Goal: Task Accomplishment & Management: Complete application form

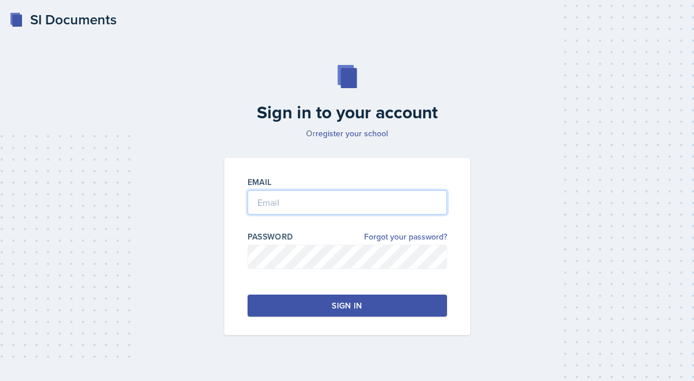
type input "[PERSON_NAME][EMAIL_ADDRESS][PERSON_NAME][DOMAIN_NAME]"
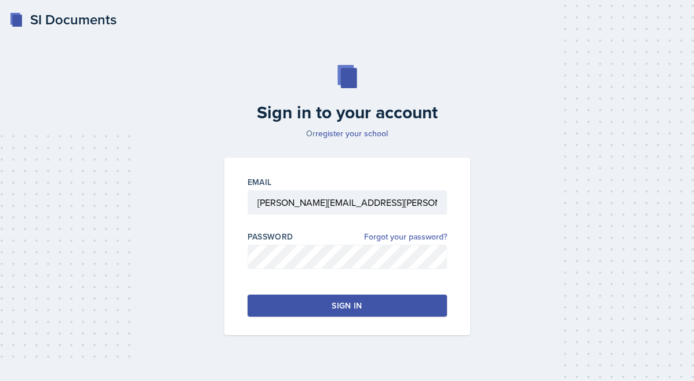
click at [356, 298] on button "Sign in" at bounding box center [348, 306] width 200 height 22
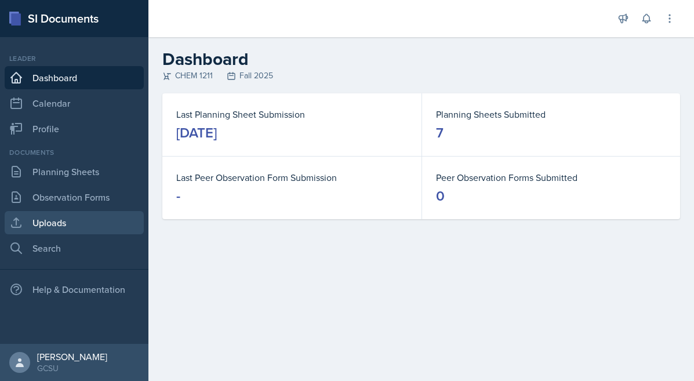
click at [89, 229] on link "Uploads" at bounding box center [74, 222] width 139 height 23
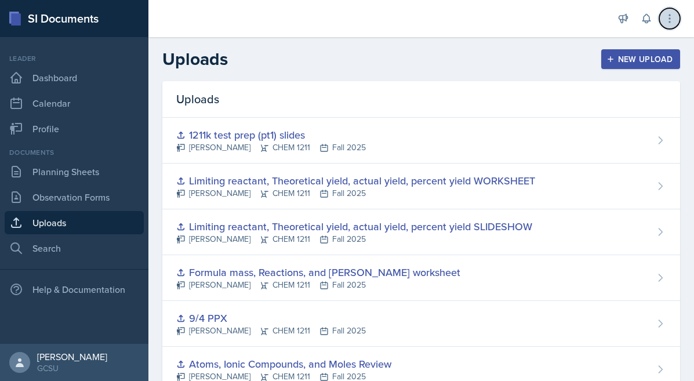
click at [668, 16] on icon at bounding box center [670, 19] width 12 height 12
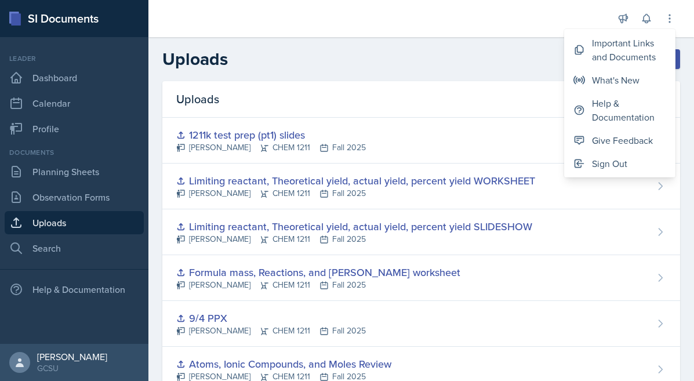
click at [440, 67] on div "Uploads New Upload" at bounding box center [422, 59] width 546 height 21
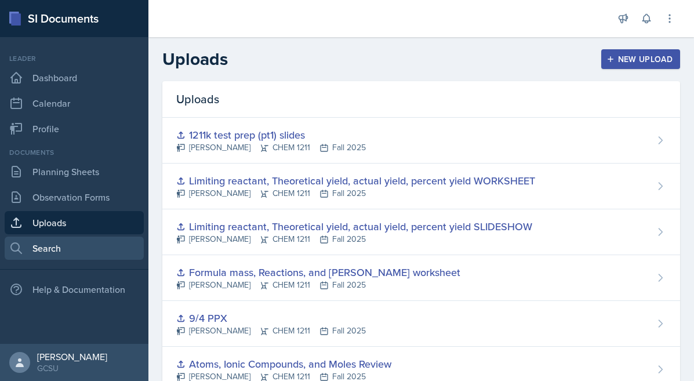
click at [55, 244] on link "Search" at bounding box center [74, 248] width 139 height 23
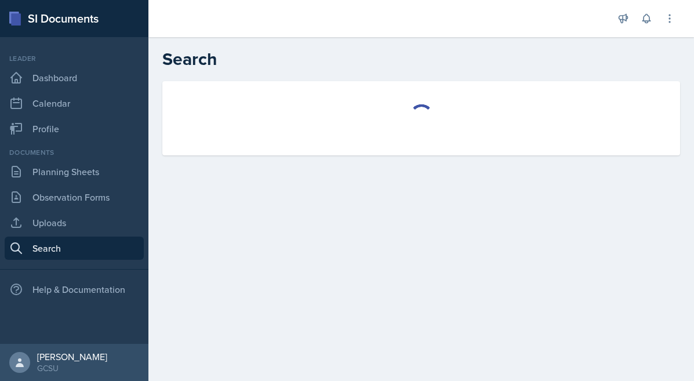
select select "all"
select select "1"
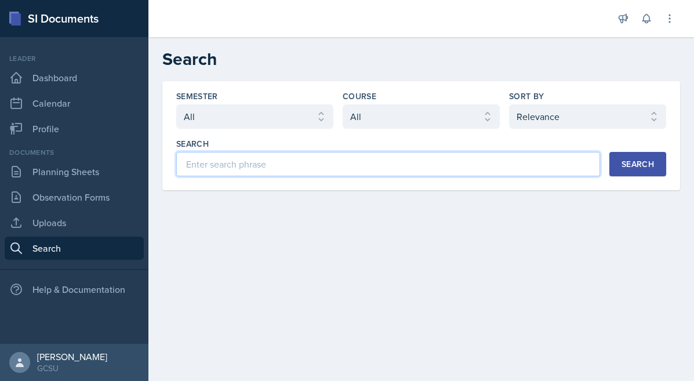
click at [278, 169] on input at bounding box center [388, 164] width 424 height 24
click at [426, 160] on input "solution stoichemoetry" at bounding box center [388, 164] width 424 height 24
paste input "iom"
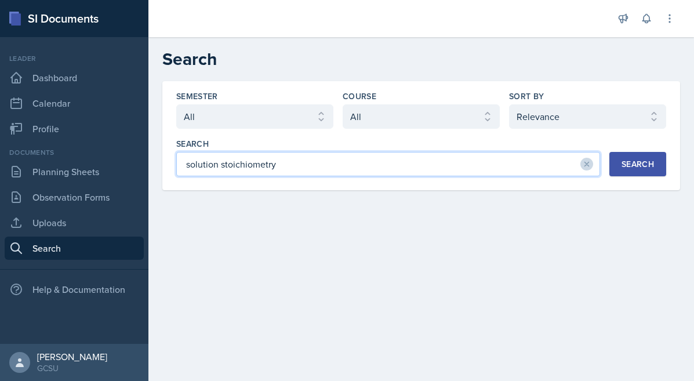
type input "solution stoichiometry"
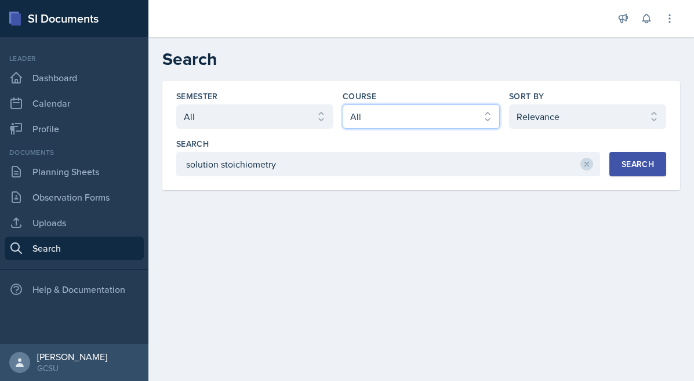
click at [363, 118] on select "Select course All ACCT 3101 ACCT 3102 ASTR 1000 BIOL 1100 BIOL 1107 BIOL 1108 B…" at bounding box center [421, 116] width 157 height 24
select select "f563b5ee-2306-4600-b49e-4e785f6b30e5"
click at [642, 160] on div "Search" at bounding box center [638, 164] width 32 height 9
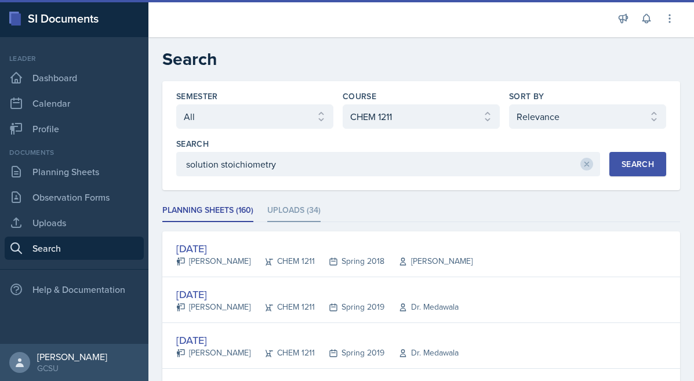
click at [276, 220] on li "Uploads (34)" at bounding box center [293, 211] width 53 height 23
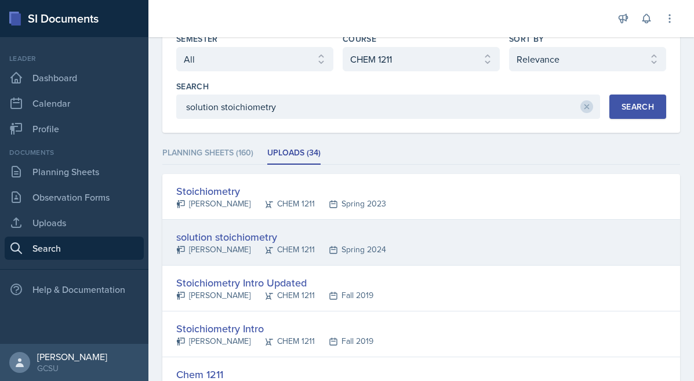
scroll to position [69, 0]
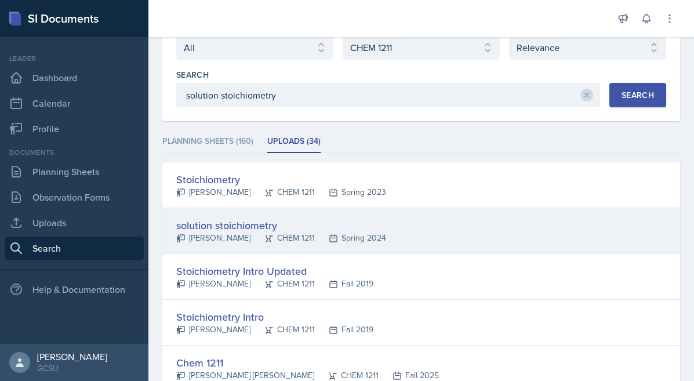
click at [234, 218] on div "solution stoichiometry" at bounding box center [281, 226] width 210 height 16
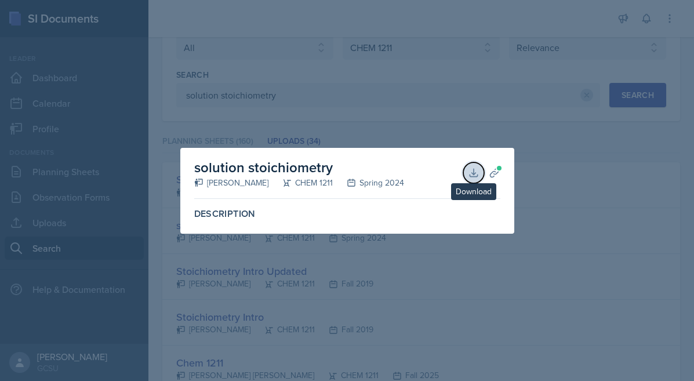
click at [469, 175] on icon at bounding box center [474, 173] width 12 height 12
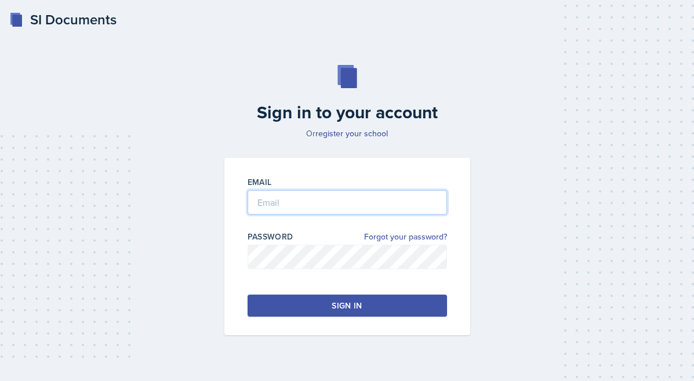
type input "[PERSON_NAME][EMAIL_ADDRESS][PERSON_NAME][DOMAIN_NAME]"
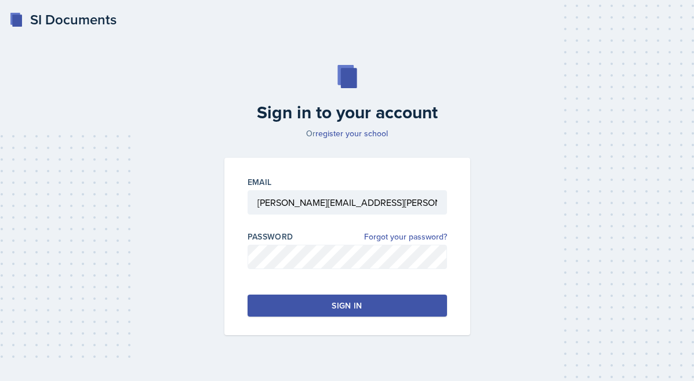
click at [305, 296] on button "Sign in" at bounding box center [348, 306] width 200 height 22
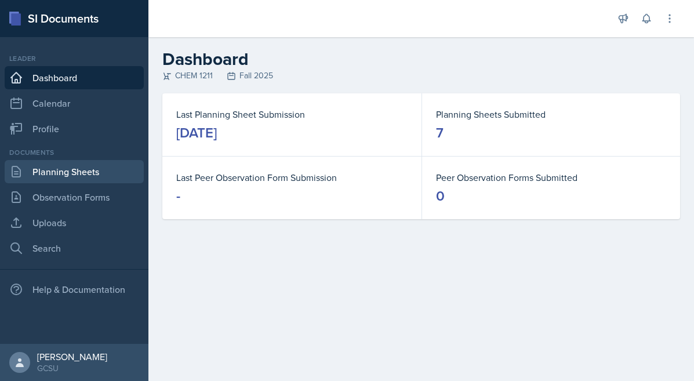
click at [69, 176] on link "Planning Sheets" at bounding box center [74, 171] width 139 height 23
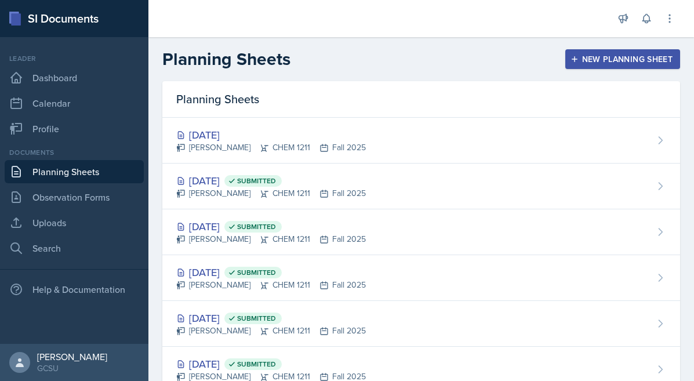
click at [310, 120] on div "[DATE] [PERSON_NAME] CHEM 1211 Fall 2025" at bounding box center [421, 141] width 518 height 46
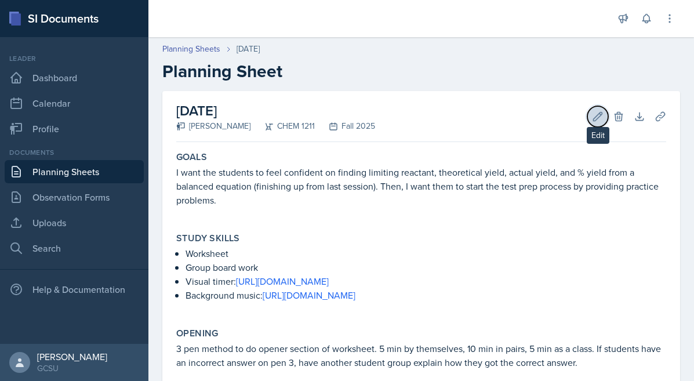
click at [595, 117] on icon at bounding box center [598, 117] width 12 height 12
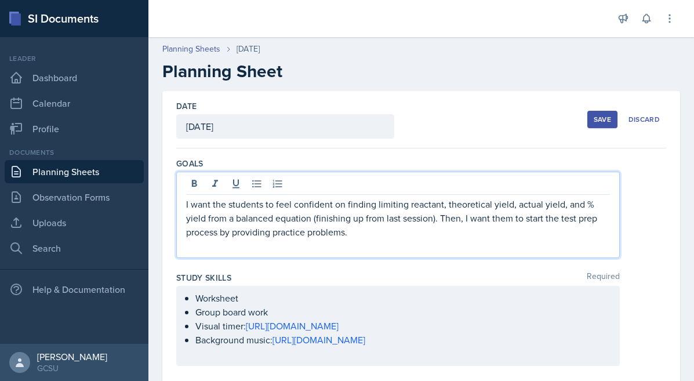
click at [428, 211] on p "I want the students to feel confident on finding limiting reactant, theoretical…" at bounding box center [398, 218] width 424 height 42
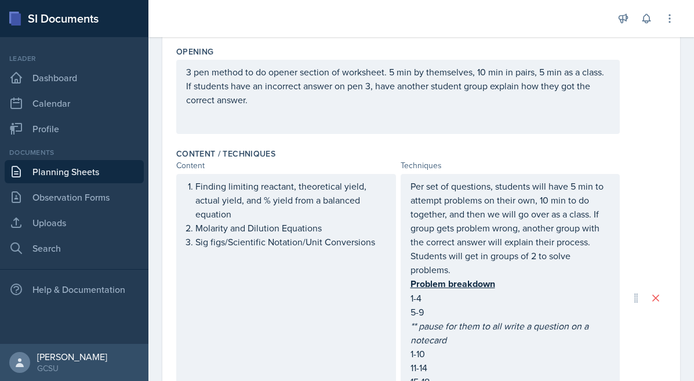
click at [384, 241] on p "Sig figs/Scientific Notation/Unit Conversions" at bounding box center [291, 242] width 191 height 14
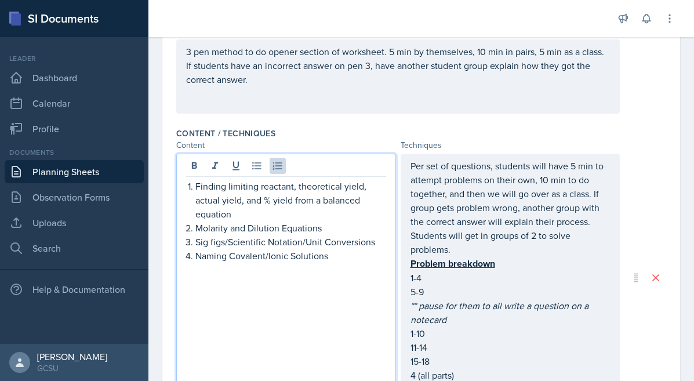
click at [312, 252] on p "Naming Covalent/Ionic Solutions" at bounding box center [291, 256] width 191 height 14
click at [322, 230] on p "Molarity and Dilution Equations" at bounding box center [291, 228] width 191 height 14
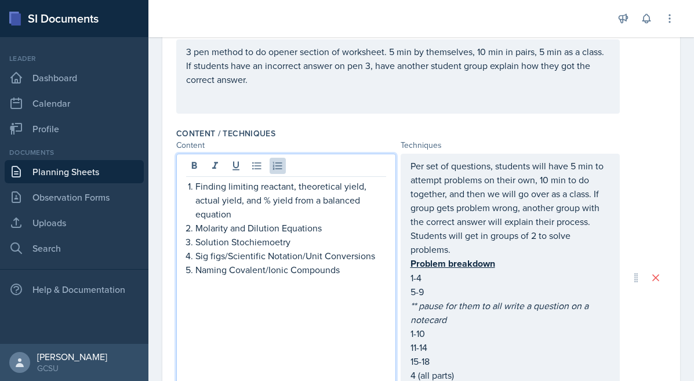
click at [305, 289] on div "Finding limiting reactant, theoretical yield, actual yield, and % yield from a …" at bounding box center [286, 278] width 220 height 248
click at [262, 282] on div "Finding limiting reactant, theoretical yield, actual yield, and % yield from a …" at bounding box center [286, 278] width 220 height 248
click at [324, 276] on p "Naming Covalent/Ionic Compounds" at bounding box center [291, 270] width 191 height 14
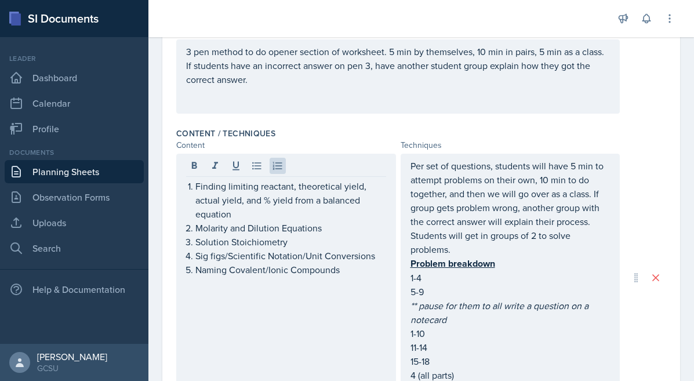
click at [346, 315] on div "Finding limiting reactant, theoretical yield, actual yield, and % yield from a …" at bounding box center [286, 278] width 220 height 248
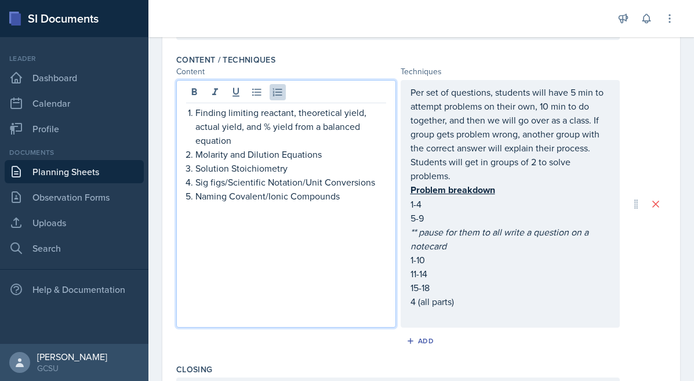
scroll to position [416, 0]
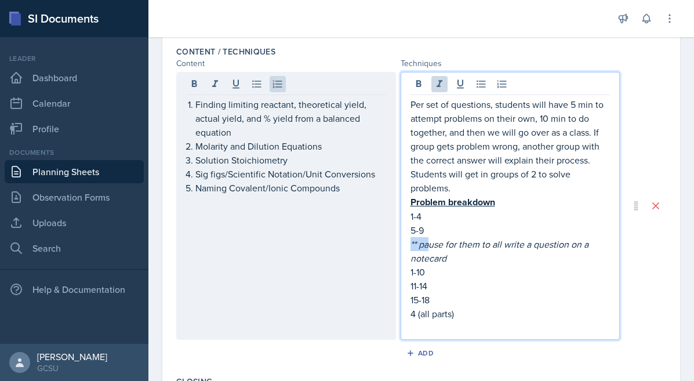
drag, startPoint x: 428, startPoint y: 249, endPoint x: 410, endPoint y: 249, distance: 18.6
click at [410, 249] on div "Per set of questions, students will have 5 min to attempt problems on their own…" at bounding box center [511, 206] width 220 height 268
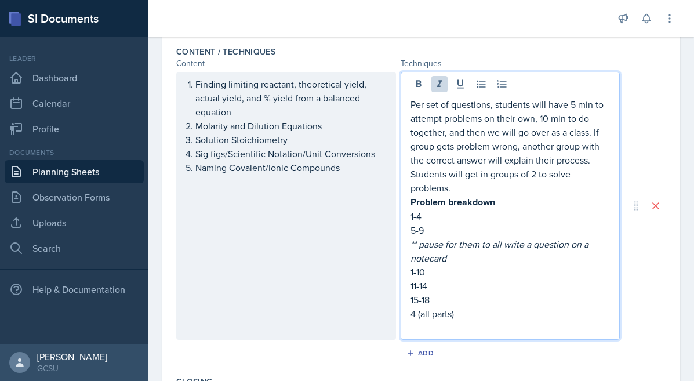
click at [418, 274] on p "1-10" at bounding box center [511, 272] width 200 height 14
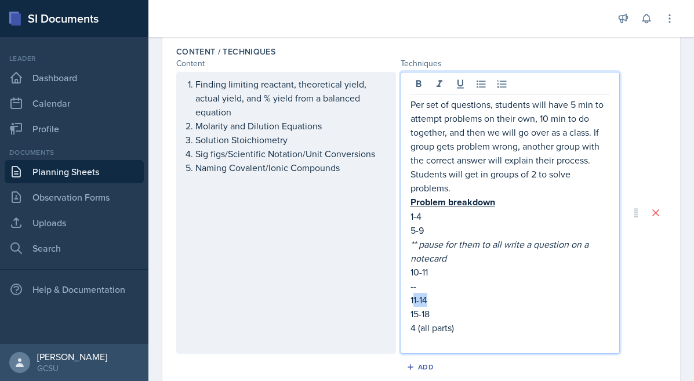
drag, startPoint x: 429, startPoint y: 299, endPoint x: 415, endPoint y: 299, distance: 14.5
click at [415, 299] on p "11-14" at bounding box center [511, 300] width 200 height 14
click at [437, 312] on p "15-18" at bounding box center [511, 314] width 200 height 14
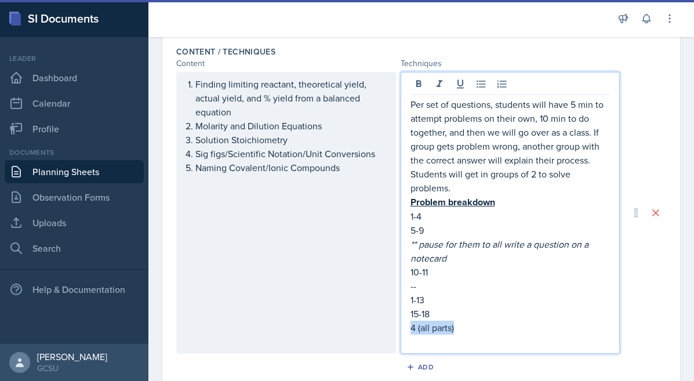
drag, startPoint x: 410, startPoint y: 325, endPoint x: 462, endPoint y: 326, distance: 52.2
click at [462, 326] on p "4 (all parts)" at bounding box center [511, 328] width 200 height 14
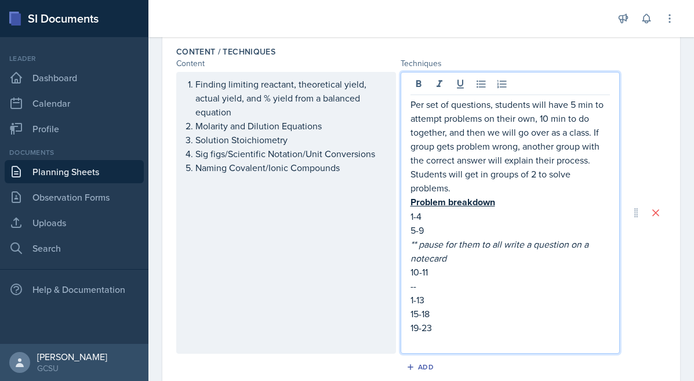
click at [483, 323] on p "19-23" at bounding box center [511, 328] width 200 height 14
click at [531, 171] on p "Per set of questions, students will have 5 min to attempt problems on their own…" at bounding box center [511, 145] width 200 height 97
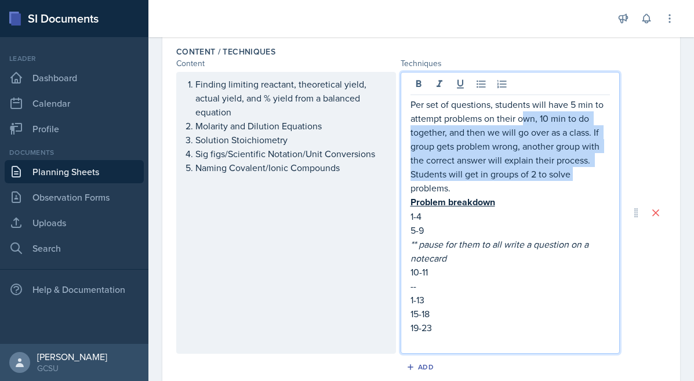
drag, startPoint x: 527, startPoint y: 122, endPoint x: 600, endPoint y: 174, distance: 89.8
click at [600, 174] on p "Per set of questions, students will have 5 min to attempt problems on their own…" at bounding box center [511, 145] width 200 height 97
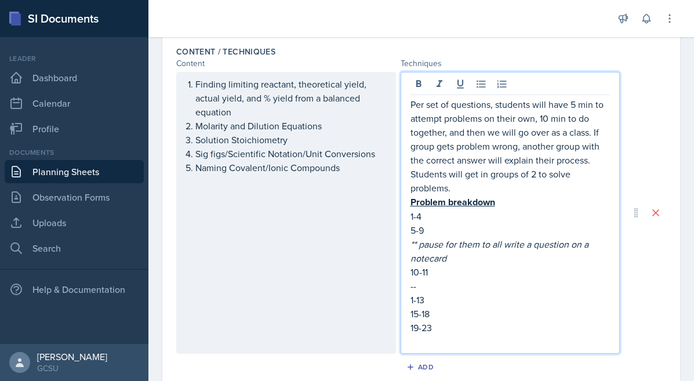
click at [576, 225] on p "5-9" at bounding box center [511, 230] width 200 height 14
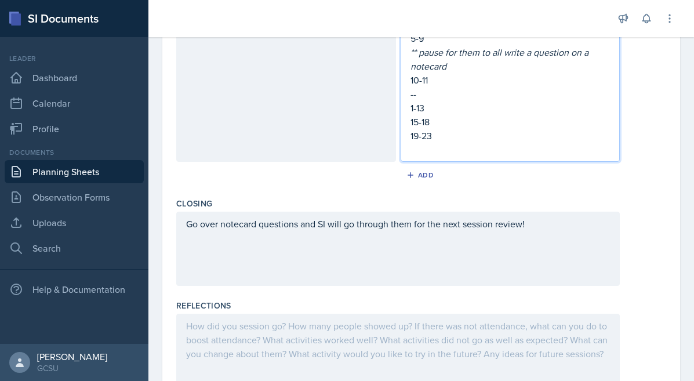
click at [469, 224] on p "Go over notecard questions and SI will go through them for the next session rev…" at bounding box center [398, 224] width 424 height 14
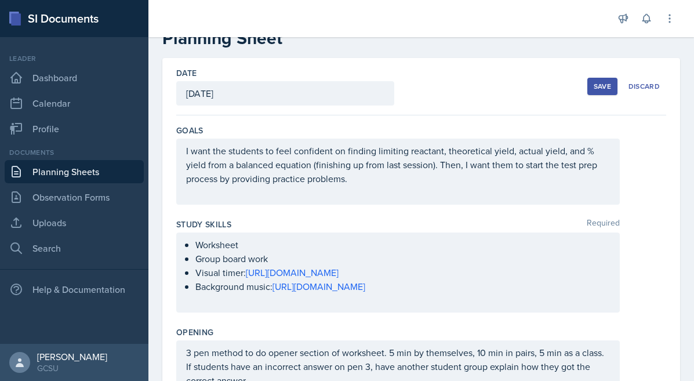
scroll to position [0, 0]
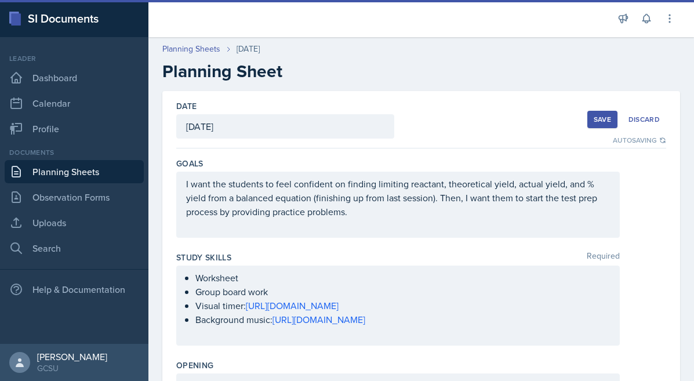
click at [594, 121] on button "Save" at bounding box center [603, 119] width 30 height 17
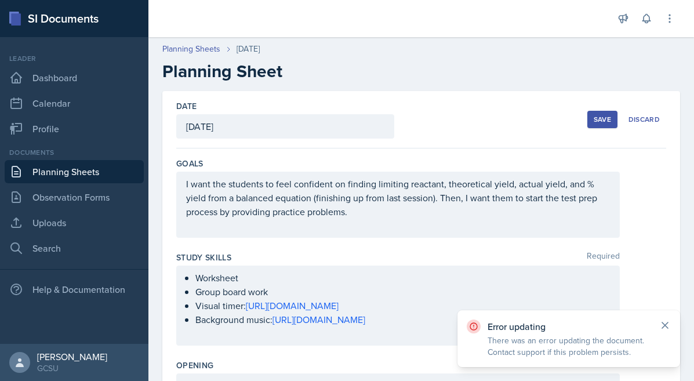
click at [660, 328] on icon at bounding box center [666, 326] width 12 height 12
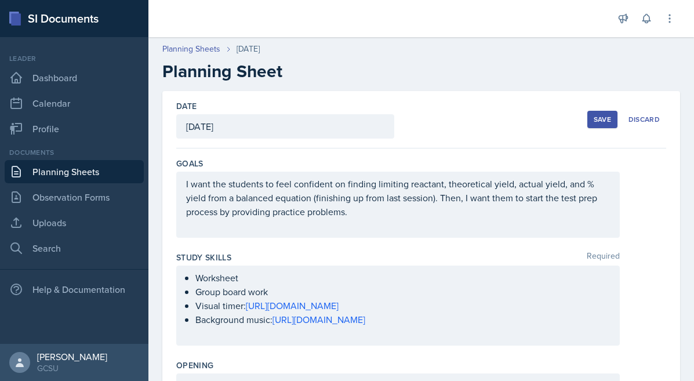
click at [598, 118] on div "Save" at bounding box center [602, 119] width 17 height 9
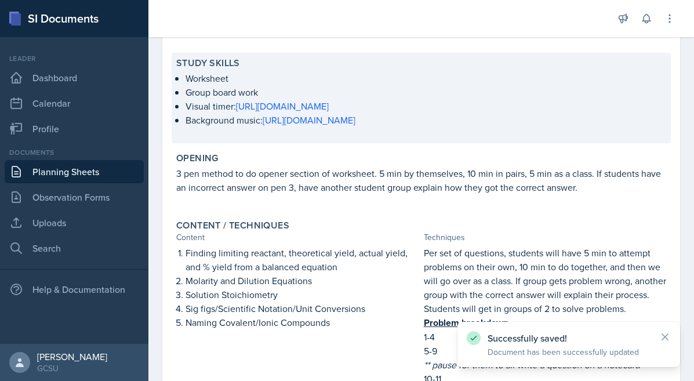
scroll to position [440, 0]
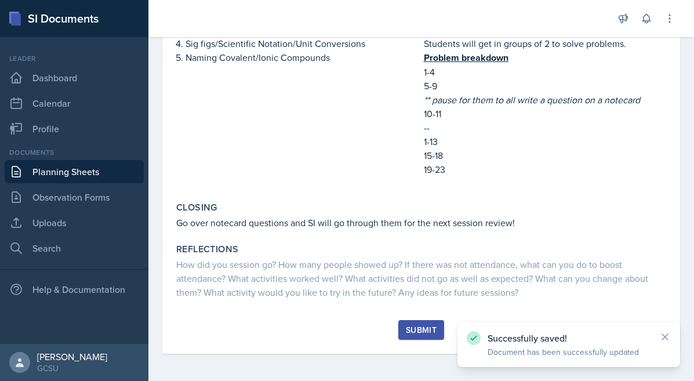
click at [423, 328] on div "Submit" at bounding box center [421, 329] width 31 height 9
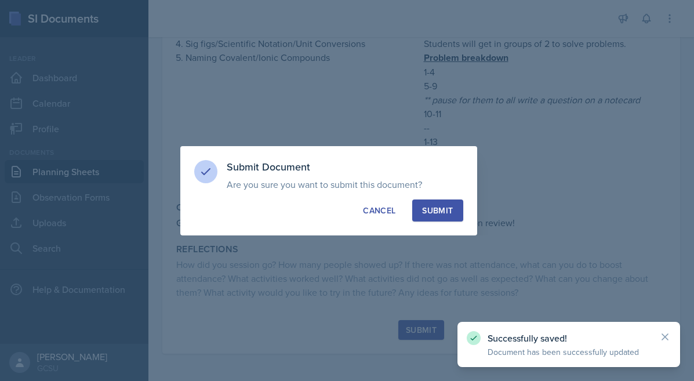
click at [442, 212] on div "Submit" at bounding box center [437, 211] width 31 height 12
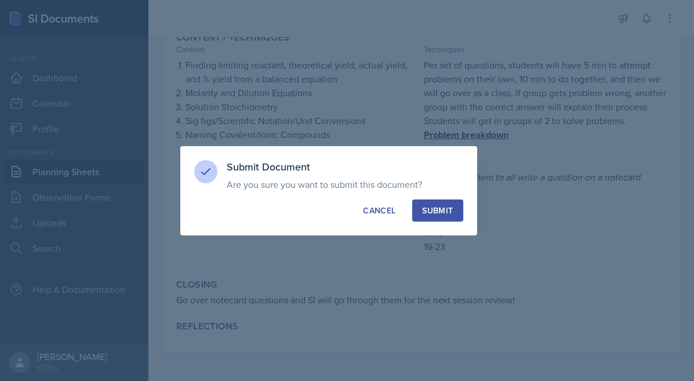
scroll to position [363, 0]
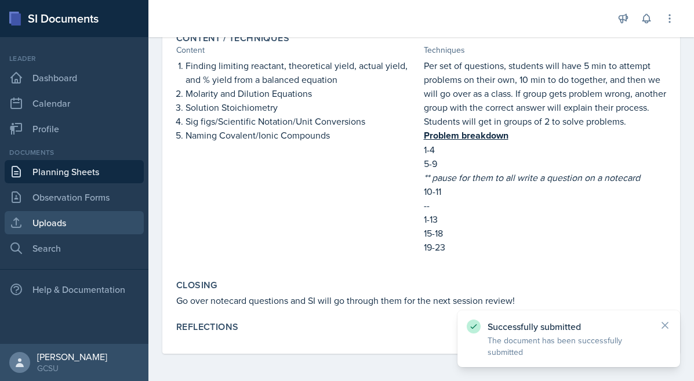
click at [100, 219] on link "Uploads" at bounding box center [74, 222] width 139 height 23
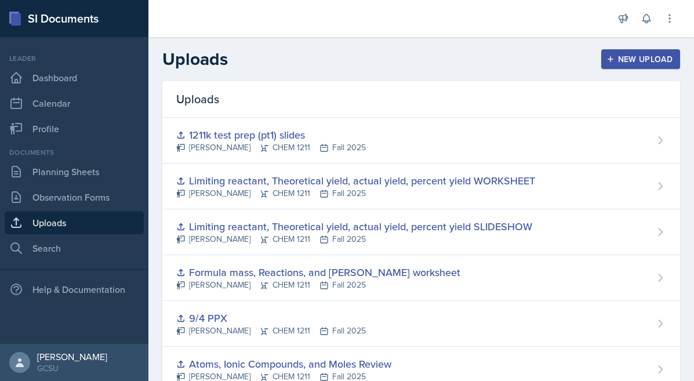
click at [640, 60] on div "New Upload" at bounding box center [641, 59] width 64 height 9
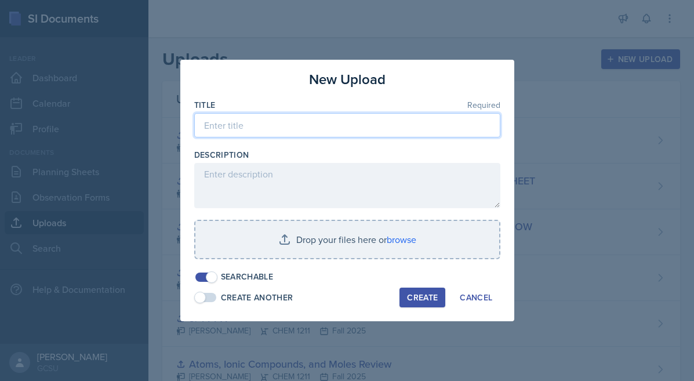
click at [370, 129] on input at bounding box center [347, 125] width 306 height 24
type input "G"
paste input "Stoichiometry"
type input "1211K Molarity/Stoichiometry practice + Test one prep WORKSHEET"
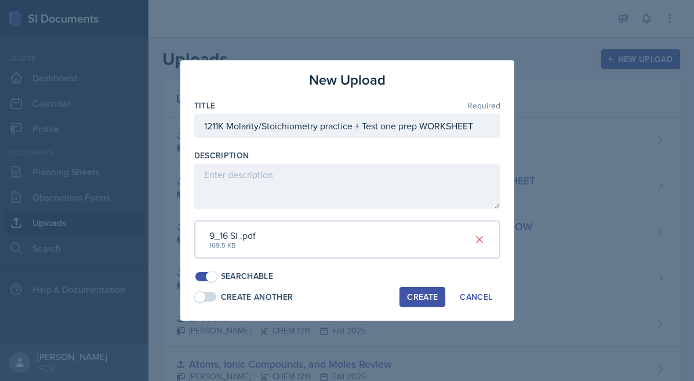
click at [417, 298] on div "Create" at bounding box center [422, 296] width 31 height 9
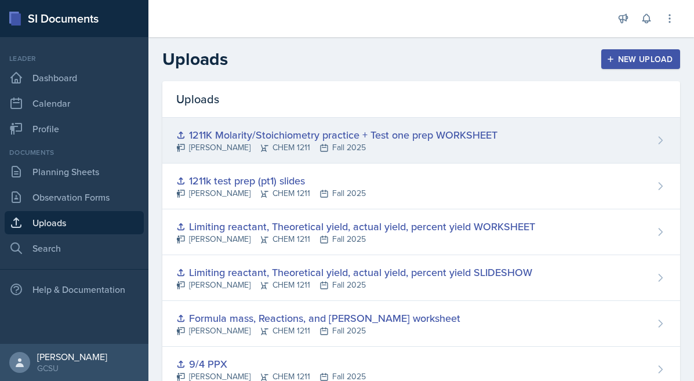
click at [352, 124] on div "1211K Molarity/Stoichiometry practice + Test one prep WORKSHEET [PERSON_NAME] C…" at bounding box center [421, 141] width 518 height 46
